Goal: Task Accomplishment & Management: Manage account settings

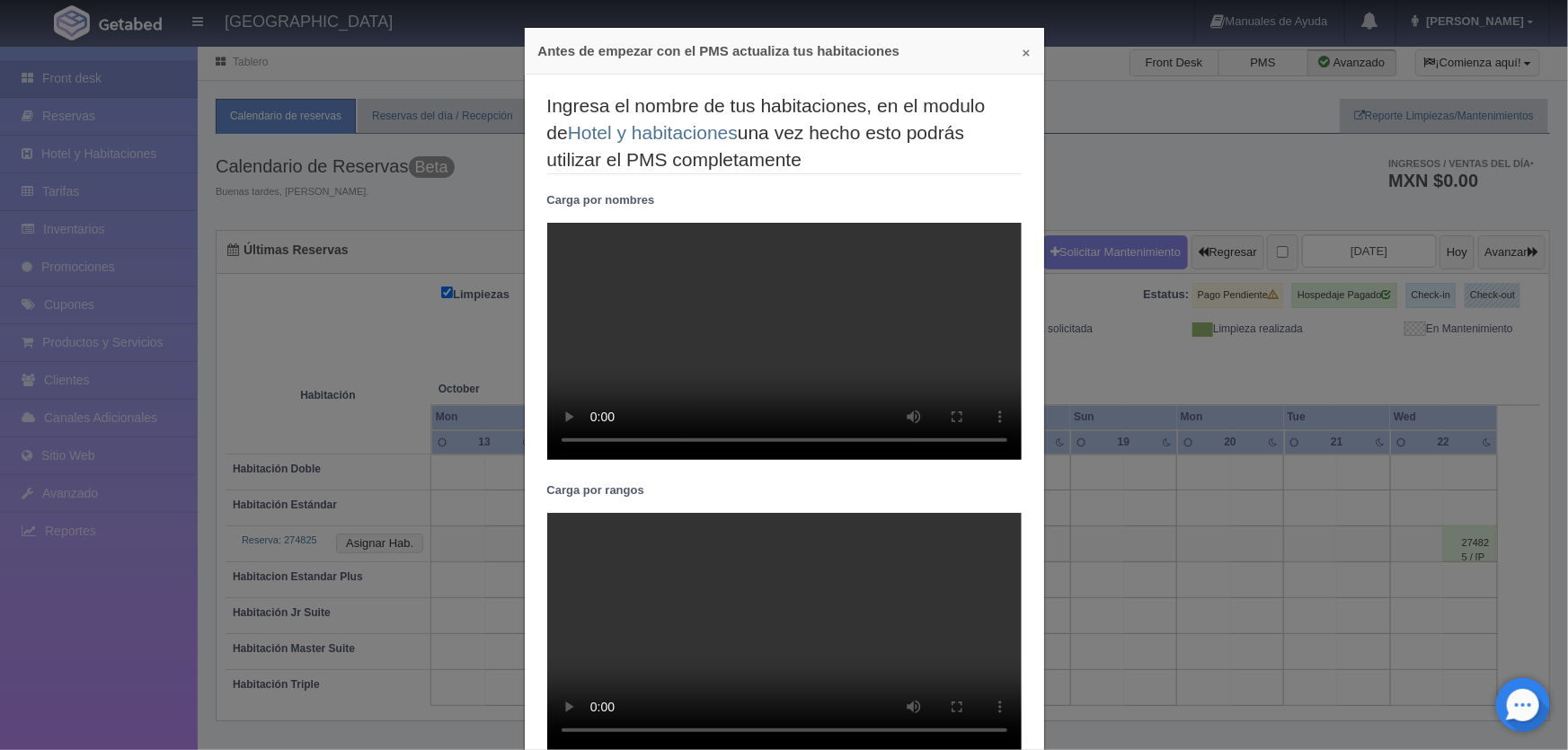
click at [1023, 53] on button "×" at bounding box center [1027, 52] width 8 height 13
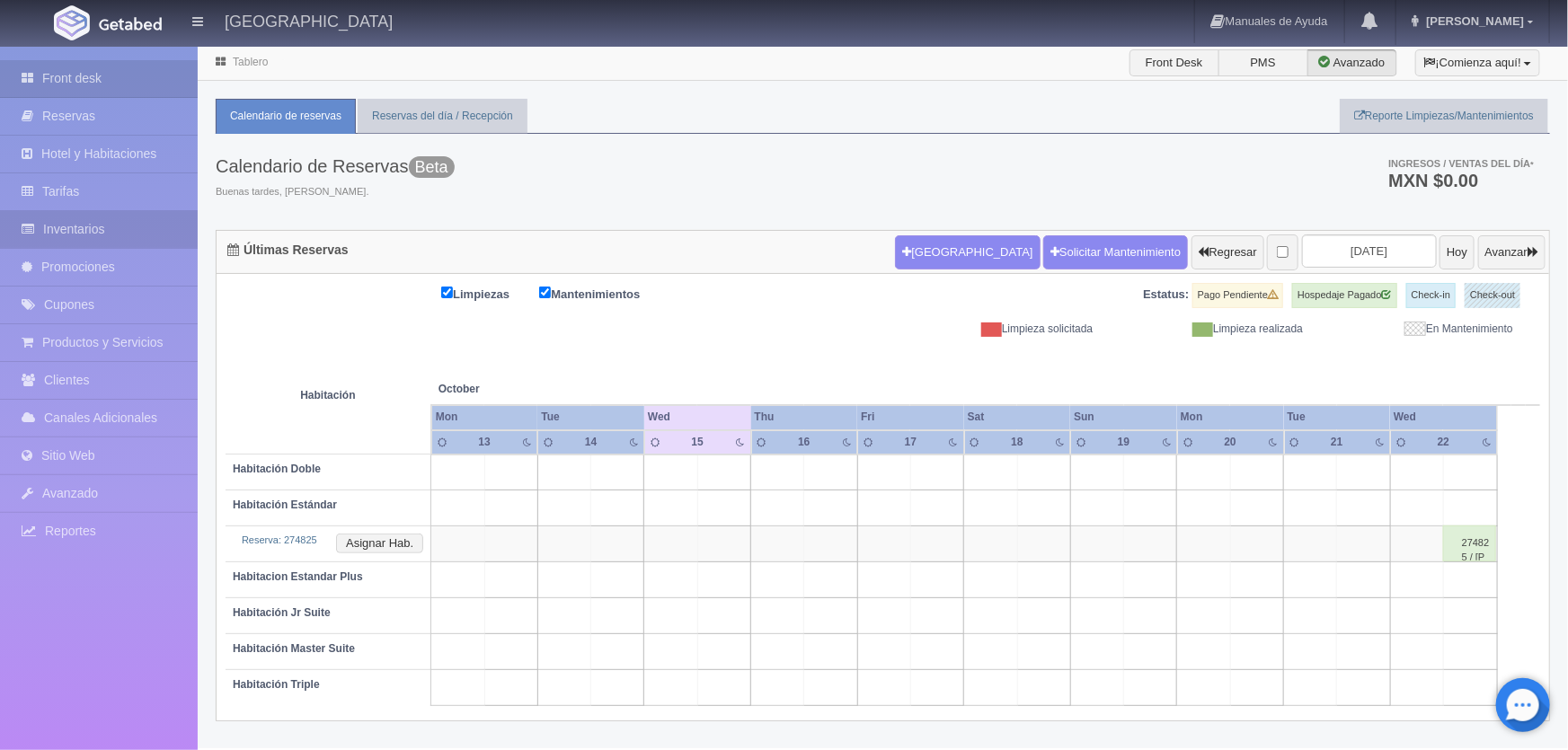
click at [127, 222] on link "Inventarios" at bounding box center [99, 229] width 198 height 37
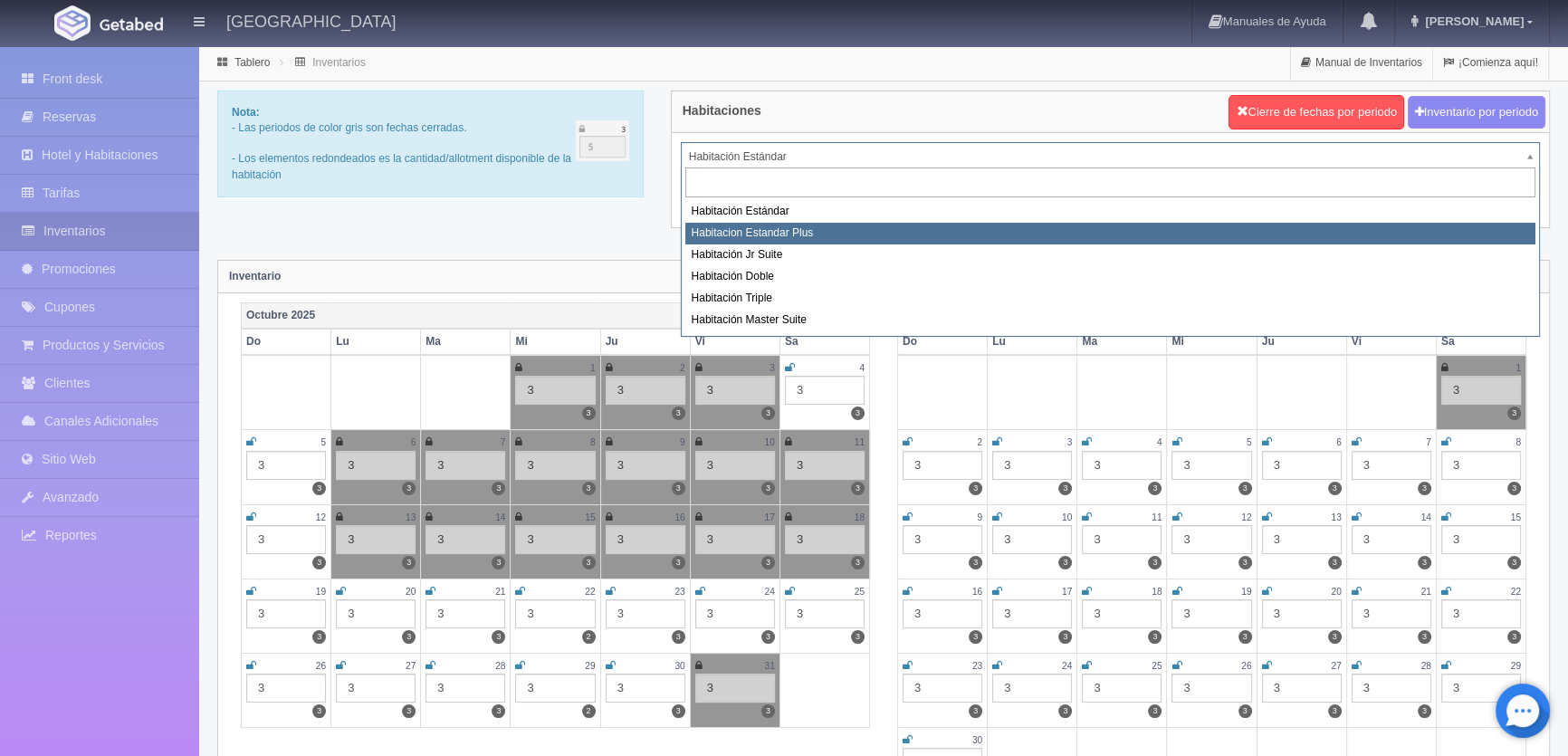
select select "1139"
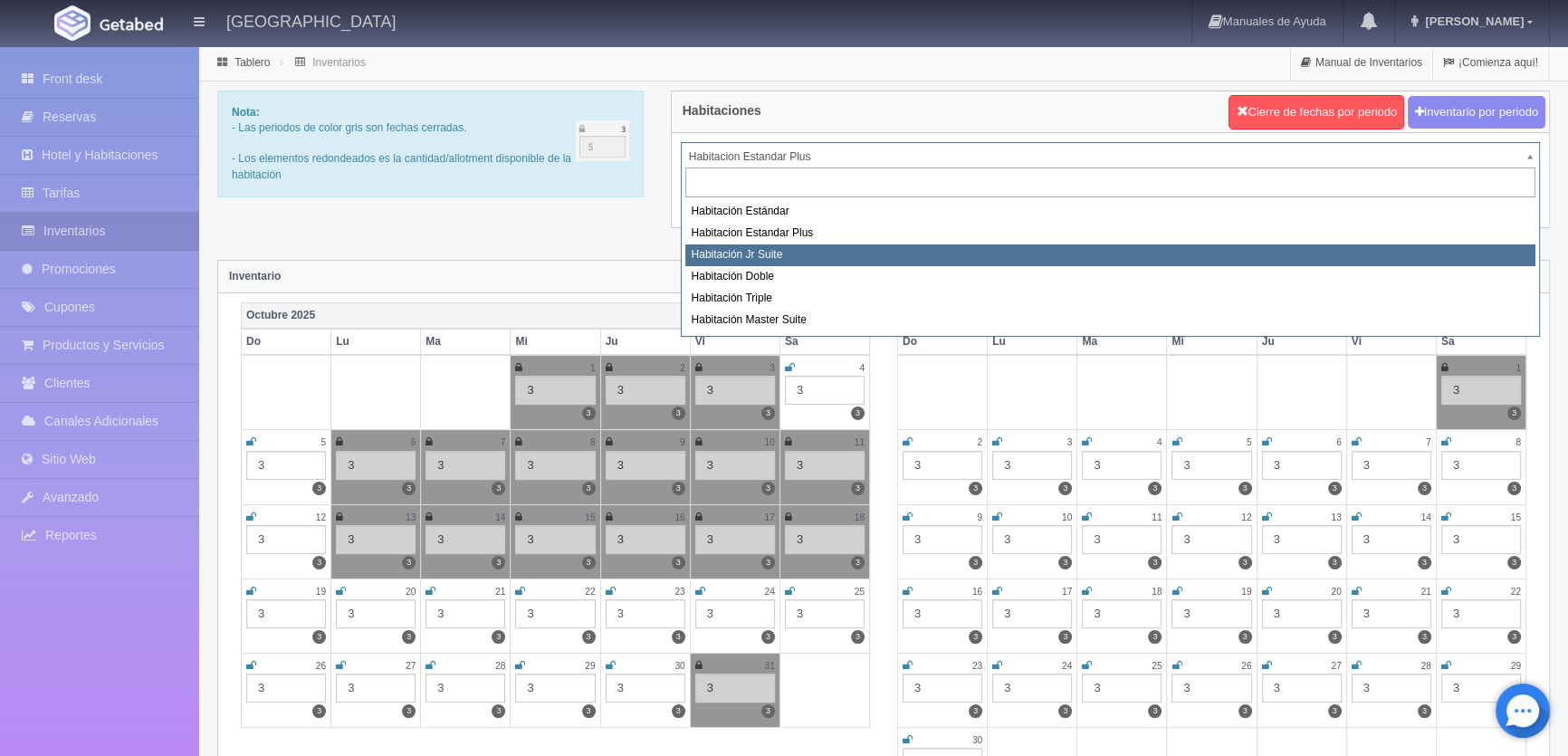
select select "1149"
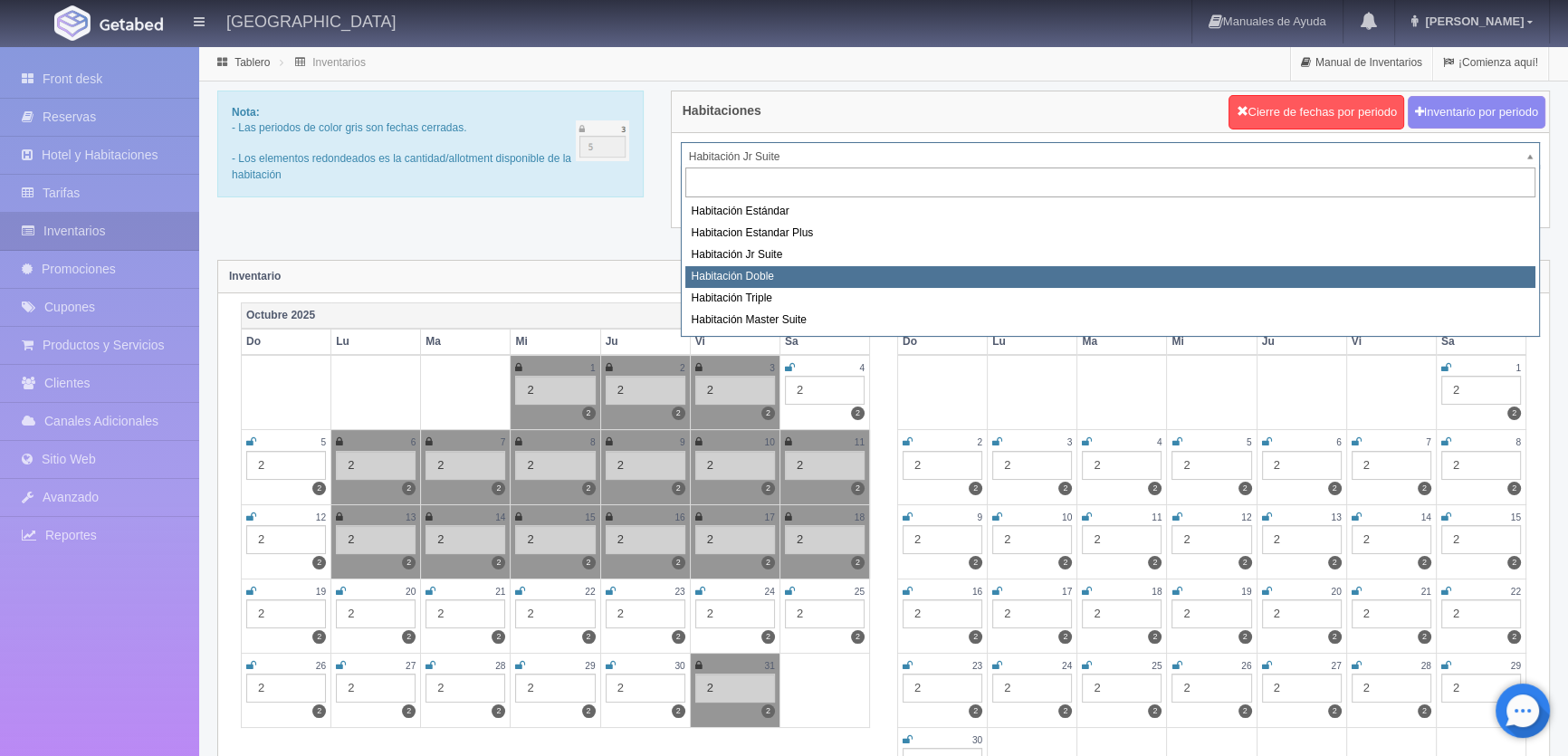
select select "1150"
